Goal: Task Accomplishment & Management: Use online tool/utility

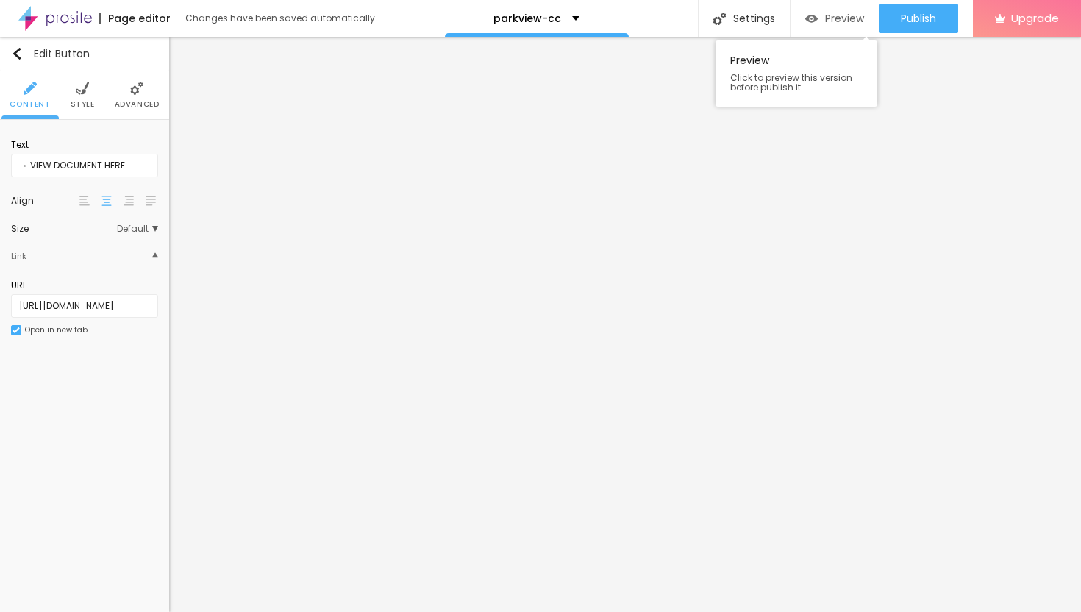
click at [839, 16] on span "Preview" at bounding box center [844, 19] width 39 height 12
